Goal: Information Seeking & Learning: Learn about a topic

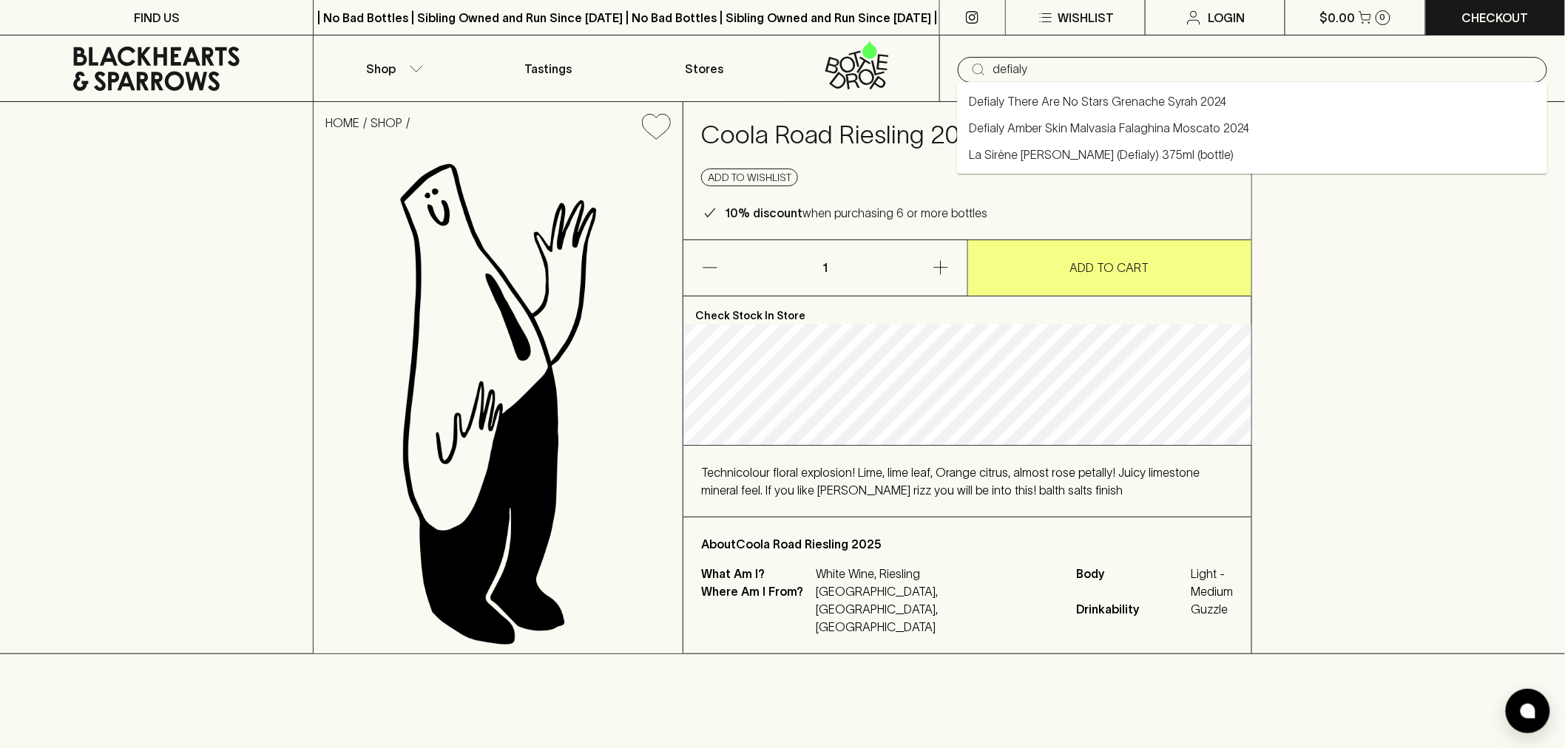
click at [1239, 158] on li "La Sirène [PERSON_NAME] (Defialy) 375ml (bottle)" at bounding box center [1252, 154] width 590 height 27
type input "La Sirène [PERSON_NAME] (Defialy) 375ml (bottle)"
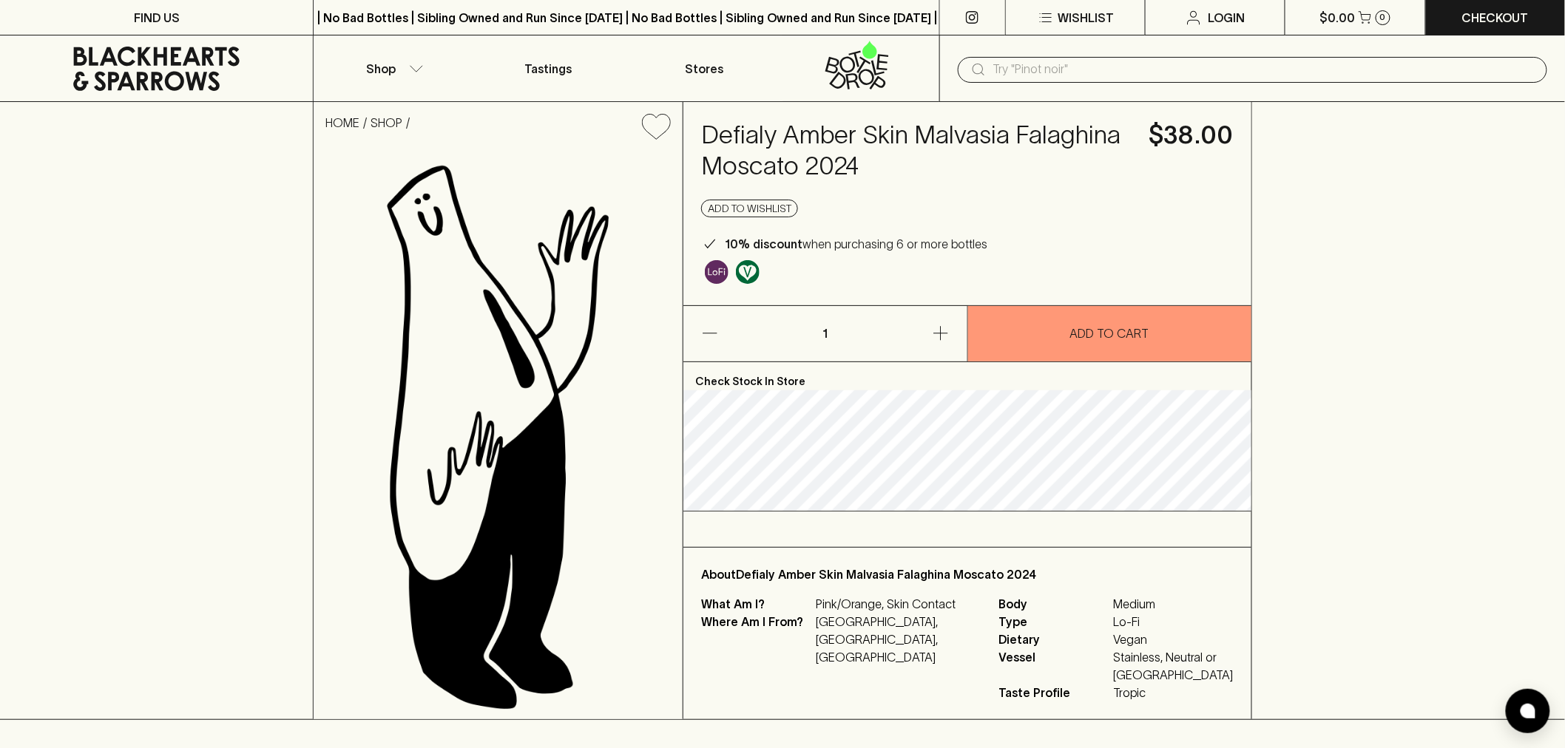
click at [978, 143] on h4 "Defialy Amber Skin Malvasia Falaghina Moscato 2024" at bounding box center [916, 151] width 430 height 62
click at [976, 143] on h4 "Defialy Amber Skin Malvasia Falaghina Moscato 2024" at bounding box center [916, 151] width 430 height 62
click at [978, 138] on h4 "Defialy Amber Skin Malvasia Falaghina Moscato 2024" at bounding box center [916, 151] width 430 height 62
click at [979, 134] on h4 "Defialy Amber Skin Malvasia Falaghina Moscato 2024" at bounding box center [916, 151] width 430 height 62
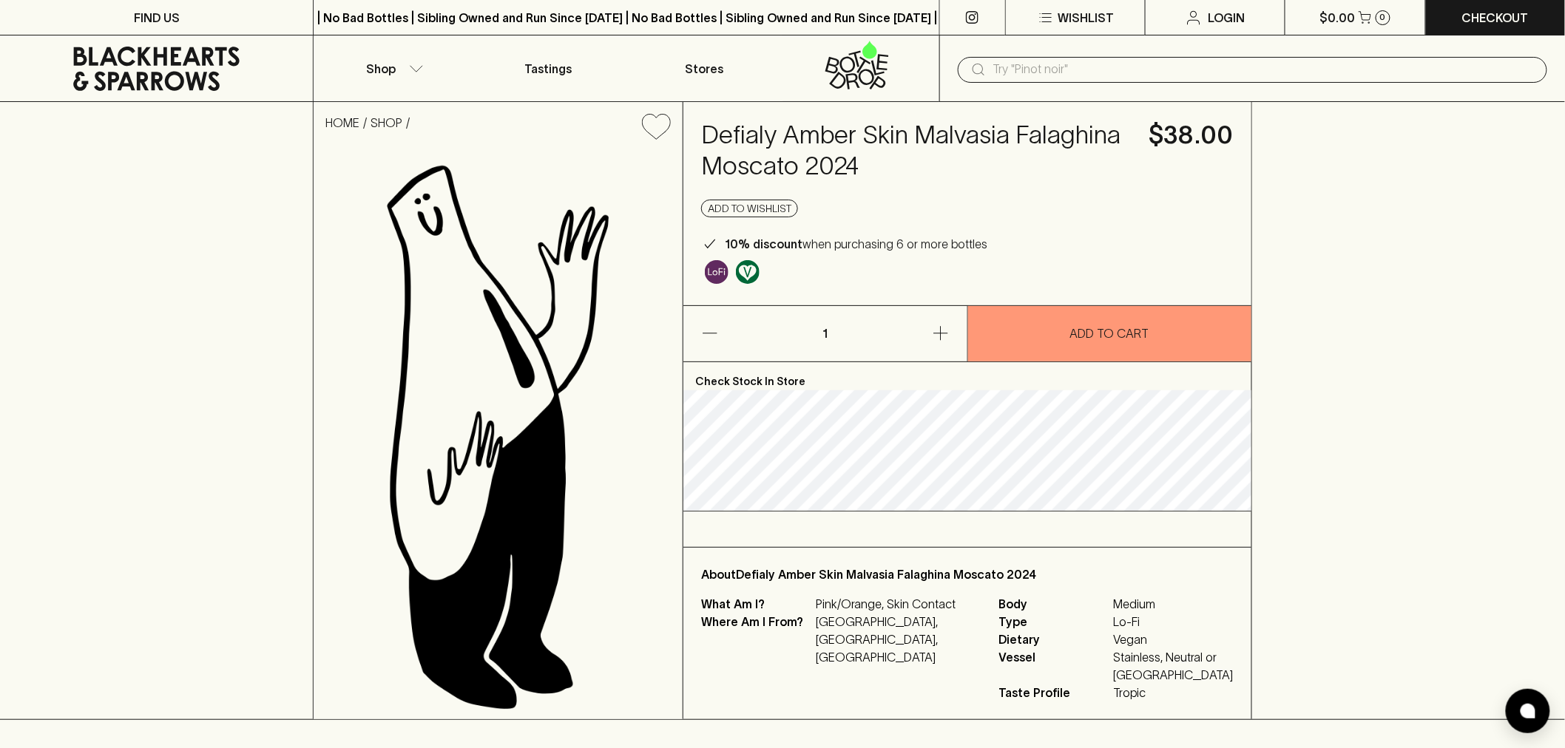
click at [981, 130] on h4 "Defialy Amber Skin Malvasia Falaghina Moscato 2024" at bounding box center [916, 151] width 430 height 62
click at [984, 130] on h4 "Defialy Amber Skin Malvasia Falaghina Moscato 2024" at bounding box center [916, 151] width 430 height 62
click at [984, 131] on h4 "Defialy Amber Skin Malvasia Falaghina Moscato 2024" at bounding box center [916, 151] width 430 height 62
click at [974, 143] on h4 "Defialy Amber Skin Malvasia Falaghina Moscato 2024" at bounding box center [916, 151] width 430 height 62
click at [974, 142] on h4 "Defialy Amber Skin Malvasia Falaghina Moscato 2024" at bounding box center [916, 151] width 430 height 62
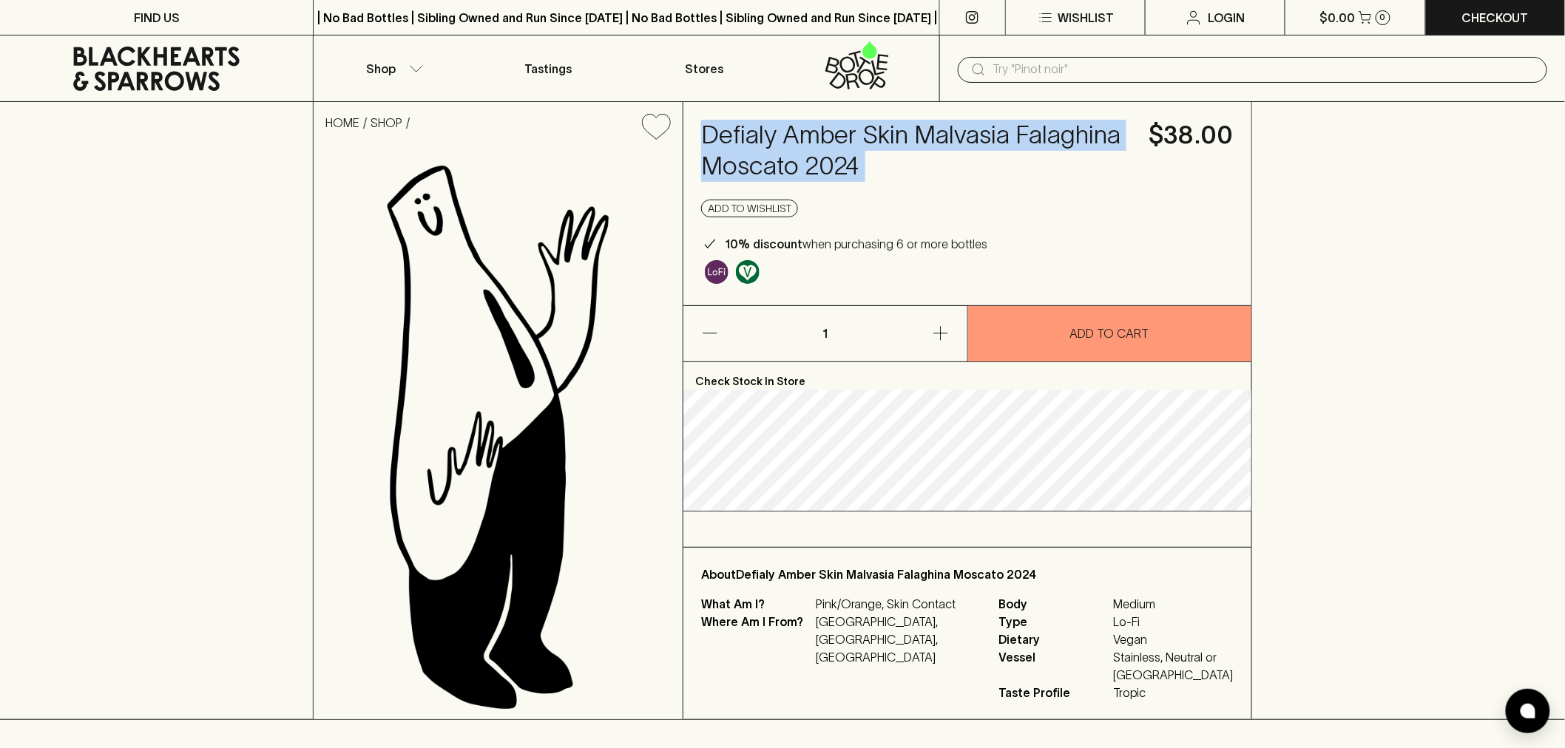
click at [974, 142] on h4 "Defialy Amber Skin Malvasia Falaghina Moscato 2024" at bounding box center [916, 151] width 430 height 62
copy h4 "Defialy Amber Skin Malvasia Falaghina Moscato 2024"
